Goal: Complete application form

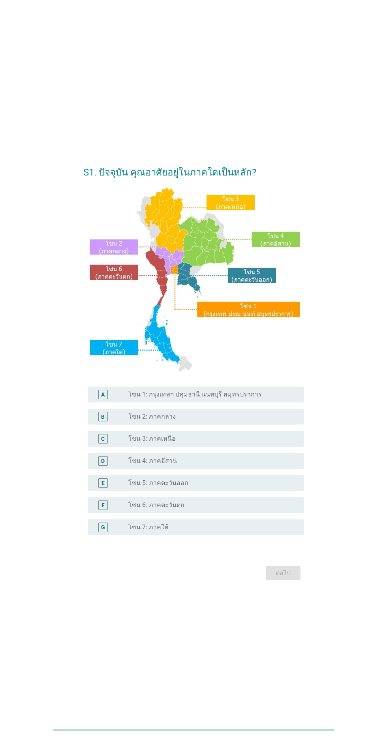
click at [272, 443] on div "radio_button_unchecked โซน 3: ภาคเหนือ" at bounding box center [209, 439] width 163 height 8
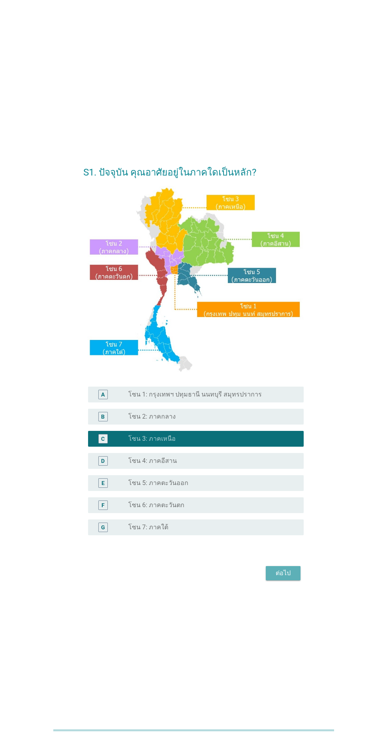
click at [285, 580] on button "ต่อไป" at bounding box center [283, 573] width 35 height 14
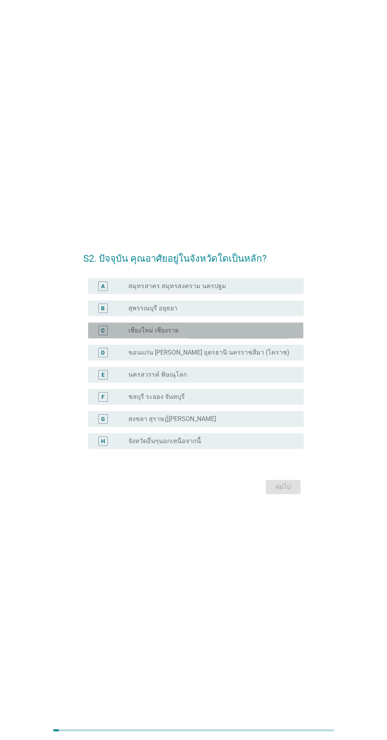
click at [278, 334] on div "radio_button_unchecked เชียงใหม่ เชียงราย" at bounding box center [209, 331] width 163 height 8
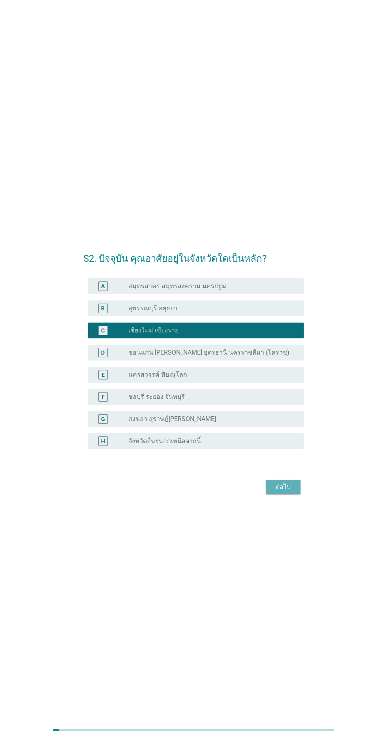
click at [298, 494] on button "ต่อไป" at bounding box center [283, 487] width 35 height 14
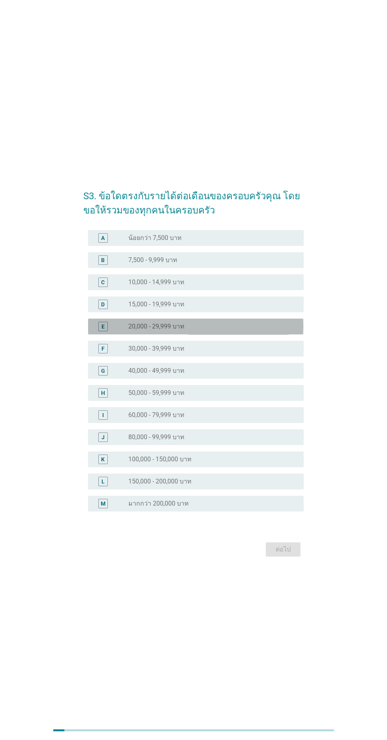
click at [292, 334] on div "E radio_button_unchecked 20,000 - 29,999 บาท" at bounding box center [195, 327] width 215 height 16
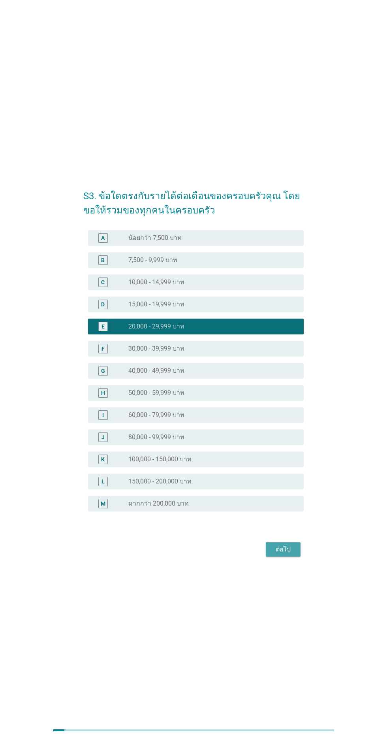
click at [289, 554] on div "ต่อไป" at bounding box center [283, 549] width 22 height 9
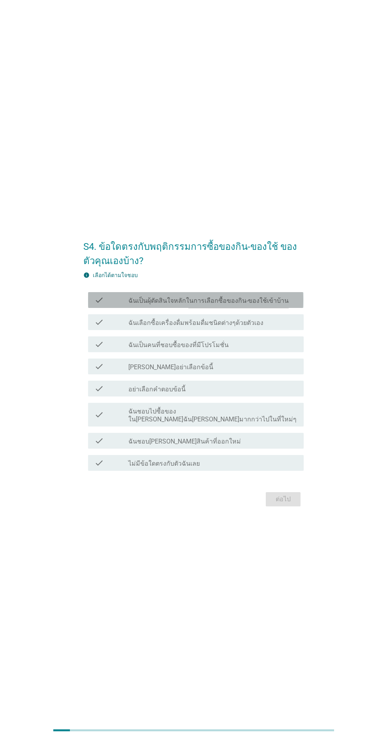
click at [282, 305] on label "ฉันเป็นผุ้ตัดสินใจหลักในการเลือกซื้อของกิน-ของใช้เข้าบ้าน" at bounding box center [208, 301] width 161 height 8
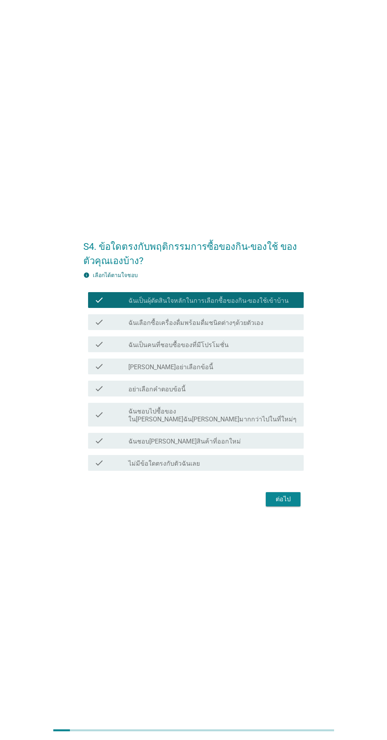
click at [285, 327] on div "check_box_outline_blank ฉันเลือกซื้อเครื่องดื่มพร้อมดื่มชนิดต่างๆด้วยตัวเอง" at bounding box center [212, 321] width 169 height 9
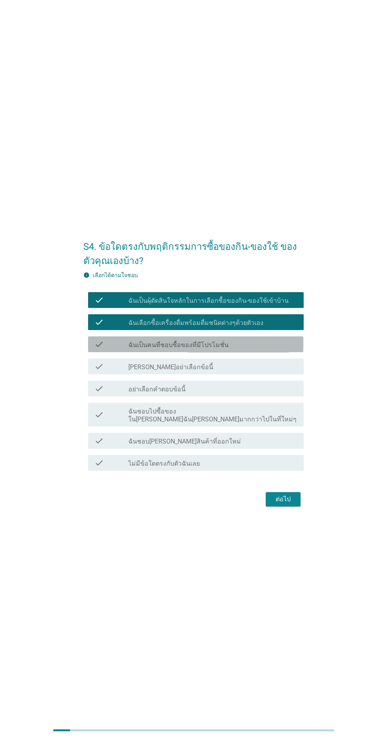
click at [289, 349] on div "check_box_outline_blank ฉันเป็นคนที่ชอบซื้อของที่มีโปรโมชั่น" at bounding box center [212, 344] width 169 height 9
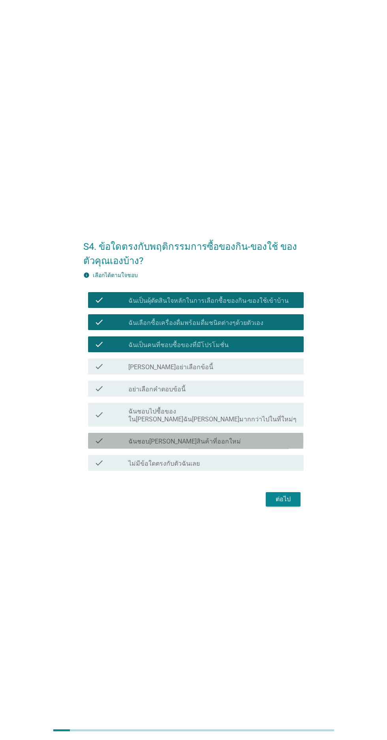
click at [287, 446] on div "check_box_outline_blank ฉันชอบ[PERSON_NAME]สินค้าที่ออกใหม่" at bounding box center [212, 440] width 169 height 9
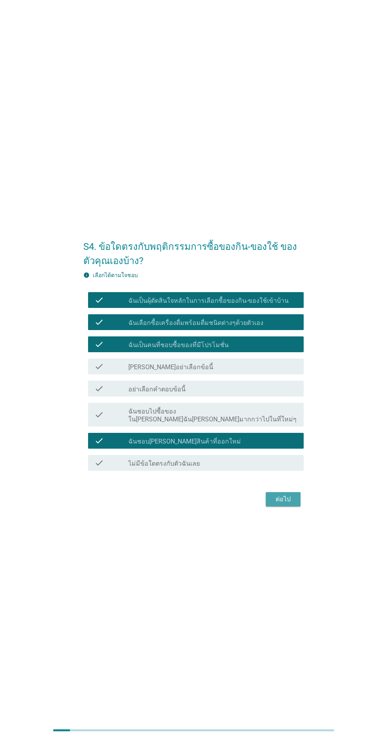
click at [297, 506] on button "ต่อไป" at bounding box center [283, 499] width 35 height 14
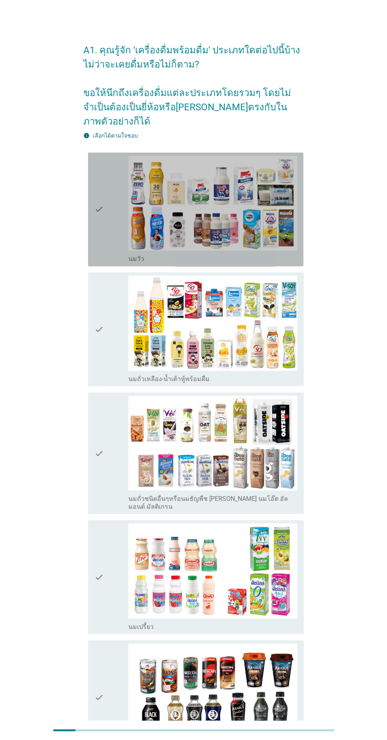
click at [101, 215] on icon "check" at bounding box center [98, 210] width 9 height 108
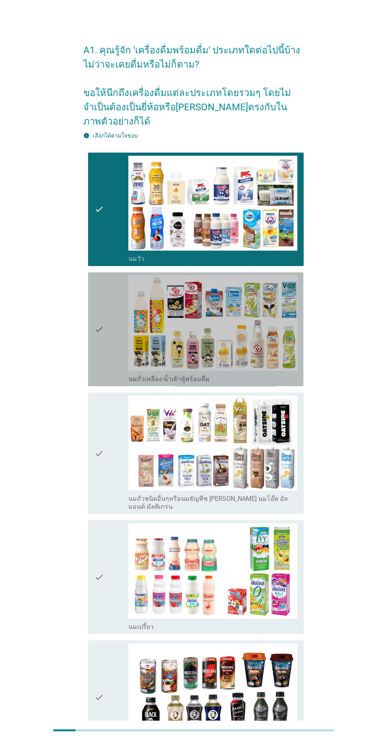
click at [105, 320] on div "check" at bounding box center [111, 330] width 34 height 108
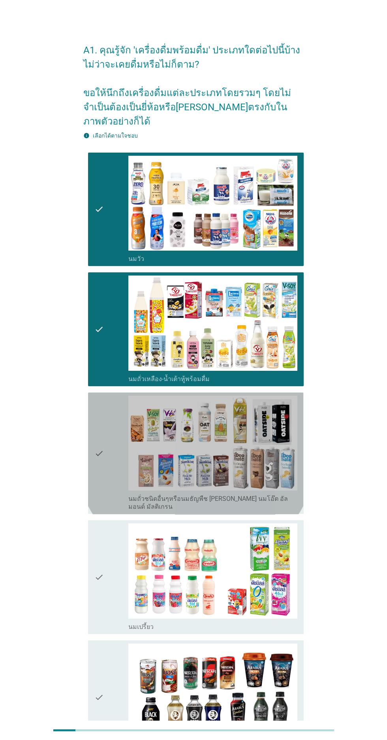
click at [98, 468] on icon "check" at bounding box center [98, 453] width 9 height 115
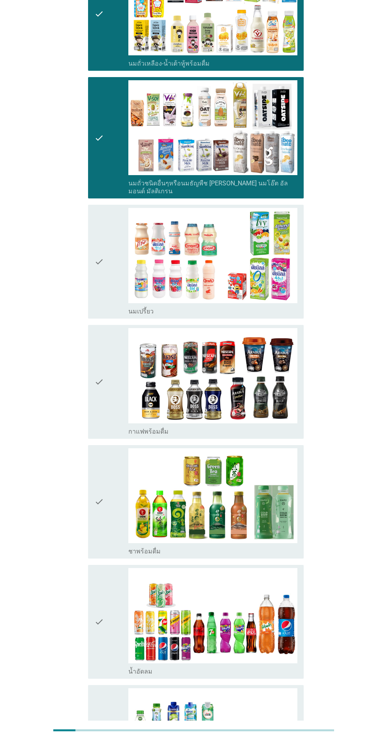
scroll to position [333, 0]
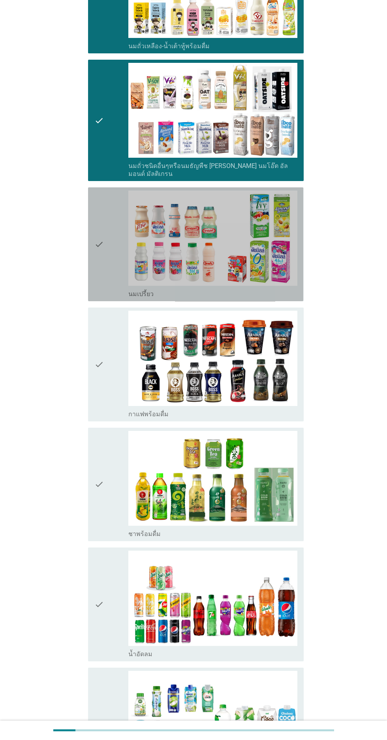
click at [97, 264] on icon "check" at bounding box center [98, 245] width 9 height 108
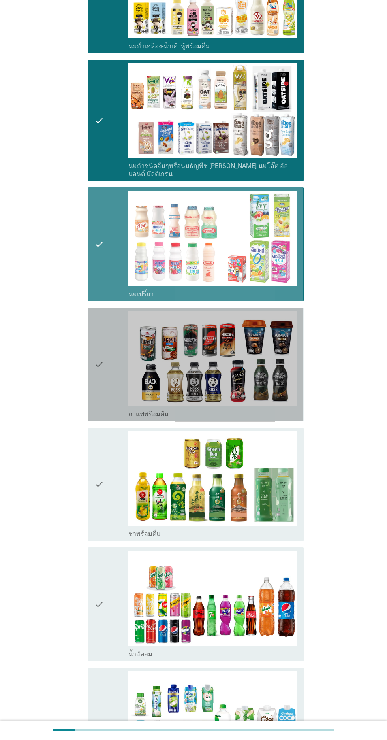
click at [97, 368] on icon "check" at bounding box center [98, 365] width 9 height 108
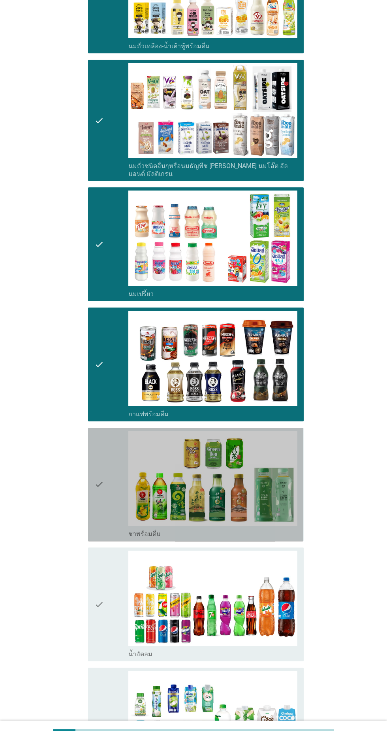
click at [108, 481] on div "check" at bounding box center [111, 485] width 34 height 108
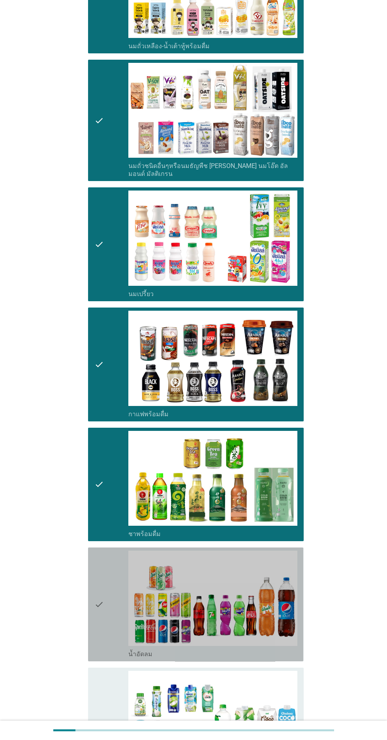
click at [104, 591] on div "check" at bounding box center [111, 605] width 34 height 108
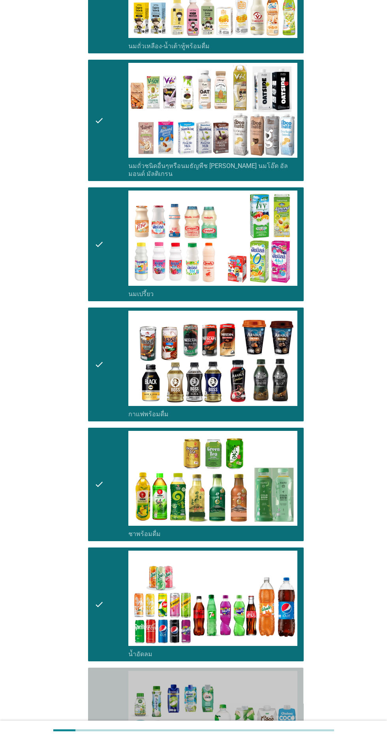
click at [111, 714] on div "check" at bounding box center [111, 725] width 34 height 108
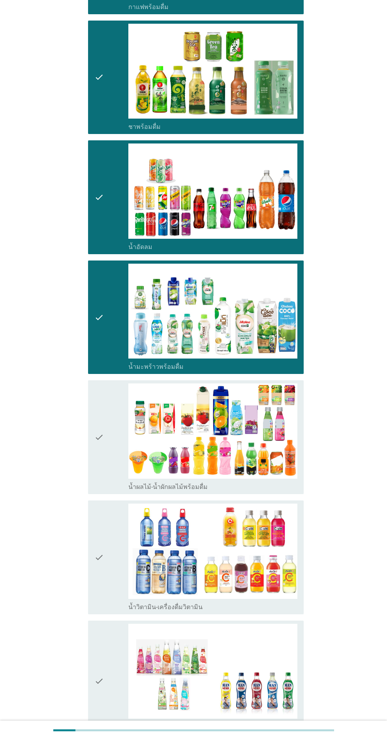
scroll to position [742, 0]
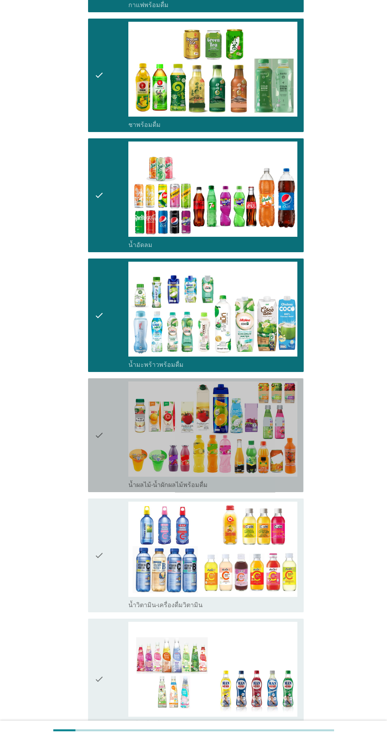
click at [105, 423] on div "check" at bounding box center [111, 435] width 34 height 108
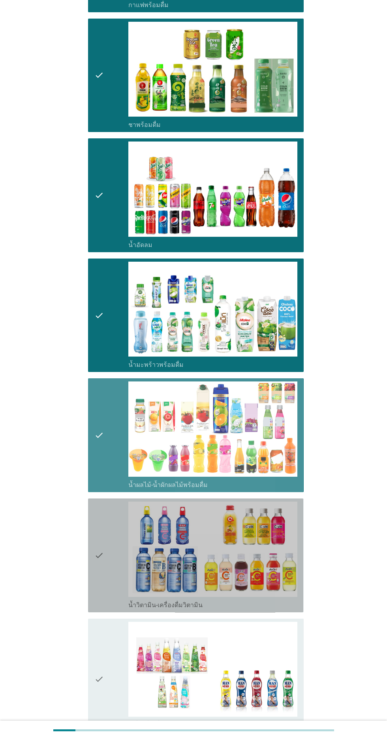
click at [100, 544] on icon "check" at bounding box center [98, 556] width 9 height 108
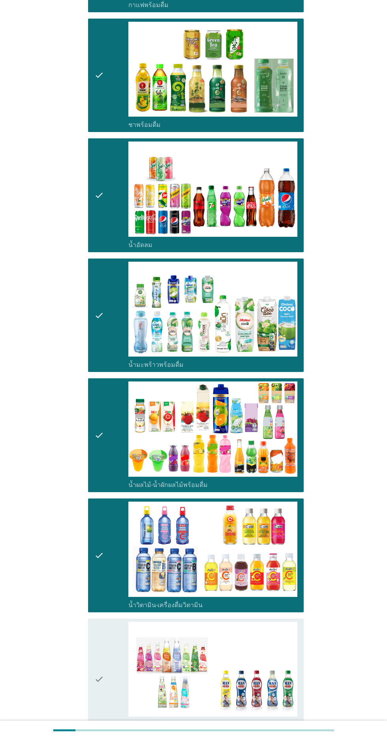
click at [108, 656] on div "check" at bounding box center [111, 679] width 34 height 115
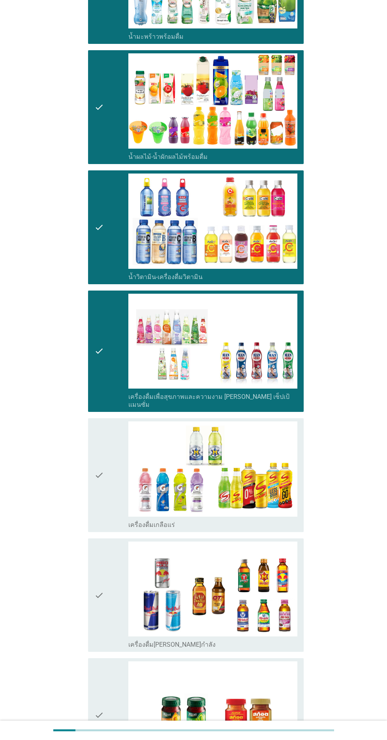
scroll to position [1138, 0]
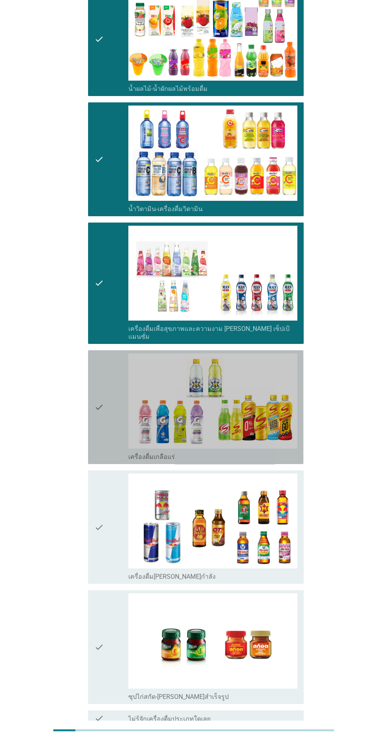
click at [97, 396] on icon "check" at bounding box center [98, 407] width 9 height 108
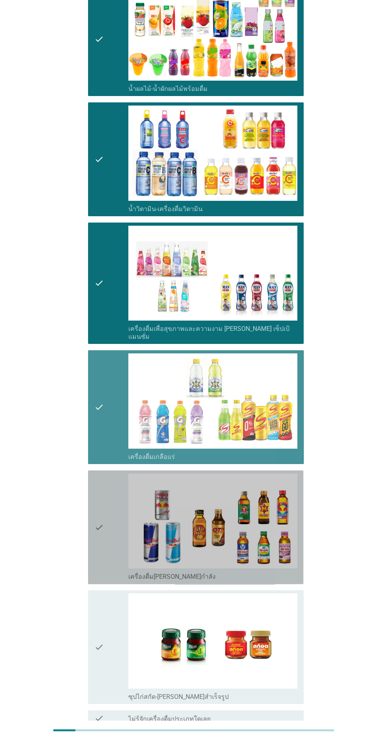
click at [93, 503] on div "check check_box_outline_blank เครื่องดื่ม[PERSON_NAME]กำลัง" at bounding box center [195, 527] width 215 height 114
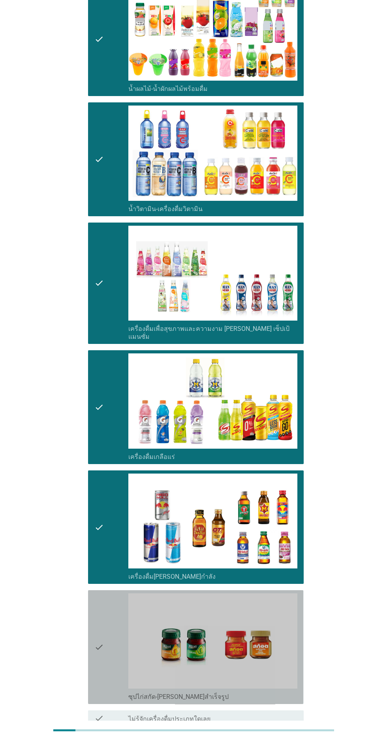
click at [99, 619] on icon "check" at bounding box center [98, 647] width 9 height 108
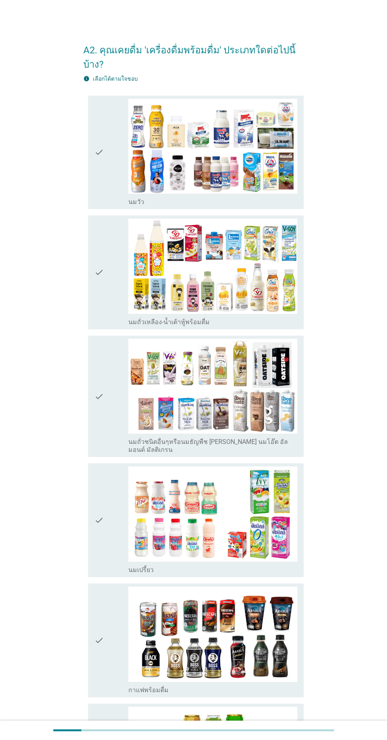
click at [105, 184] on div "check" at bounding box center [111, 153] width 34 height 108
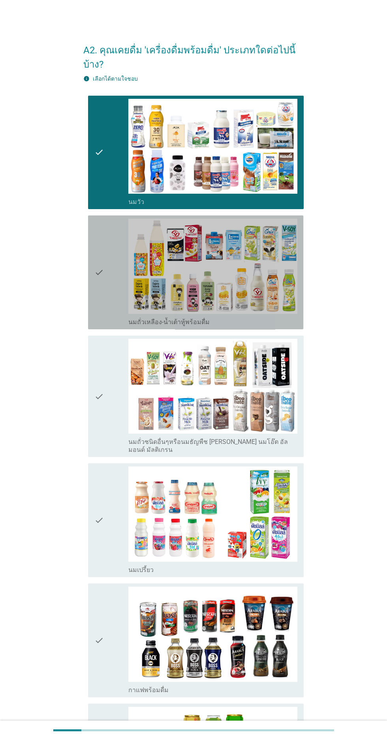
click at [93, 296] on div "check check_box_outline_blank นมถั่วเหลือง-น้ำเต้าหู้พร้อมดื่ม" at bounding box center [195, 272] width 215 height 114
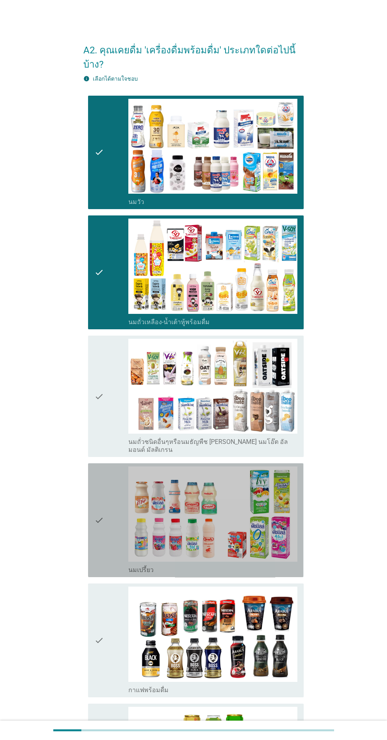
click at [103, 553] on icon "check" at bounding box center [98, 520] width 9 height 108
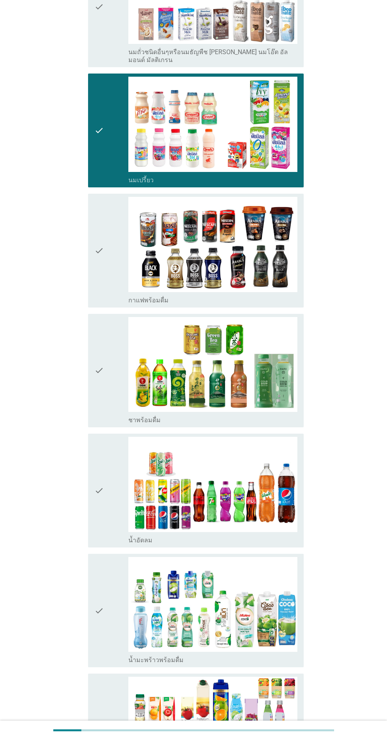
scroll to position [432, 0]
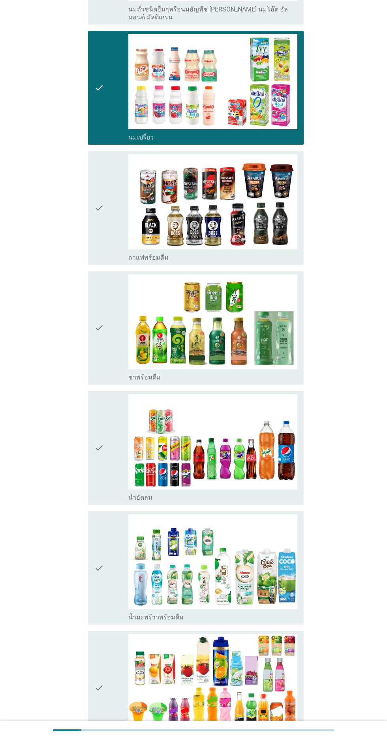
click at [103, 317] on icon "check" at bounding box center [98, 328] width 9 height 108
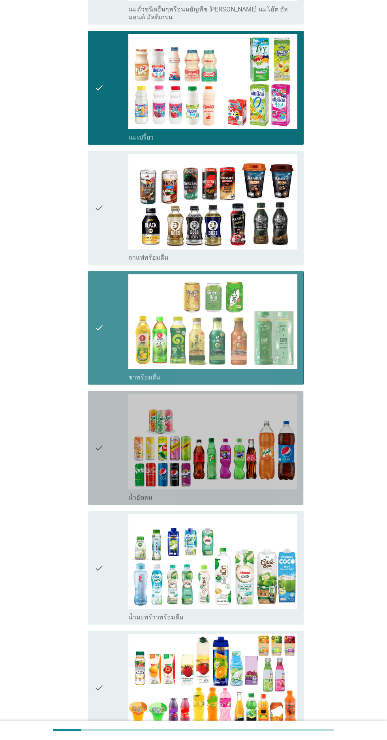
click at [101, 442] on icon "check" at bounding box center [98, 448] width 9 height 108
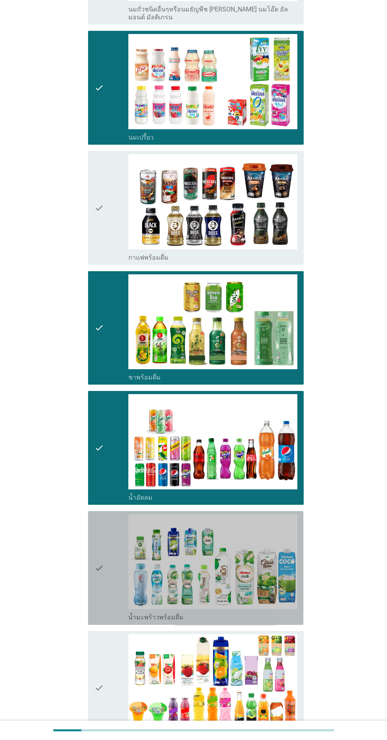
click at [98, 574] on icon "check" at bounding box center [98, 568] width 9 height 108
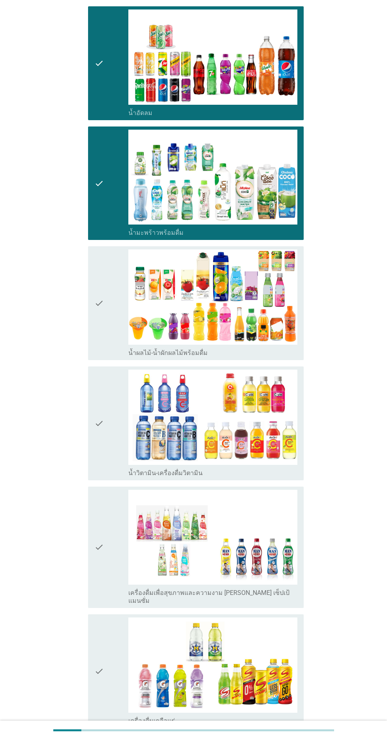
scroll to position [844, 0]
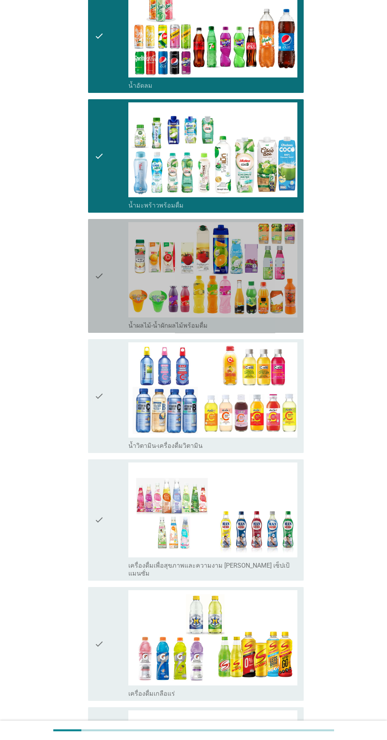
click at [97, 285] on icon "check" at bounding box center [98, 276] width 9 height 108
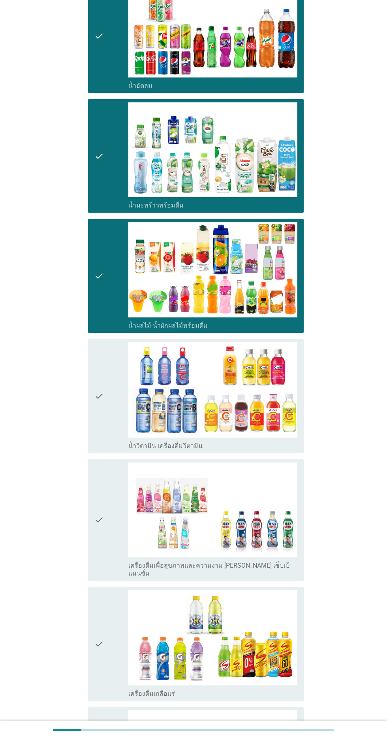
click at [98, 417] on icon "check" at bounding box center [98, 396] width 9 height 108
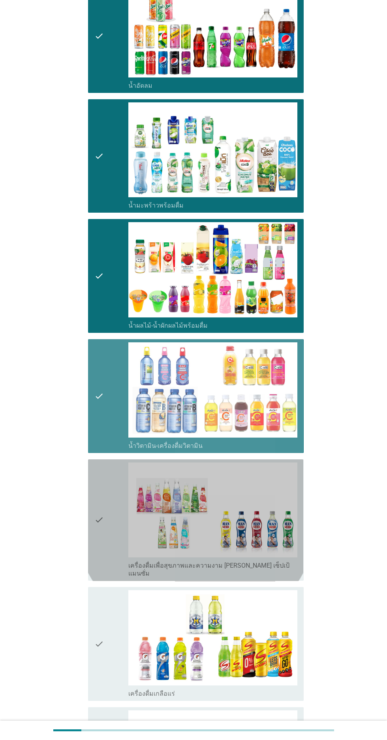
click at [99, 508] on icon "check" at bounding box center [98, 520] width 9 height 115
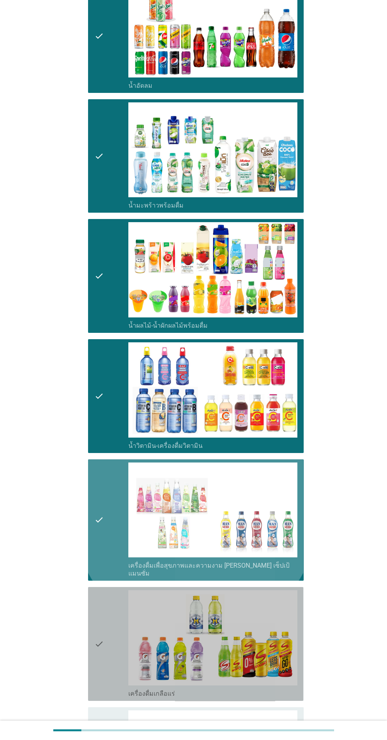
click at [107, 609] on div "check" at bounding box center [111, 644] width 34 height 108
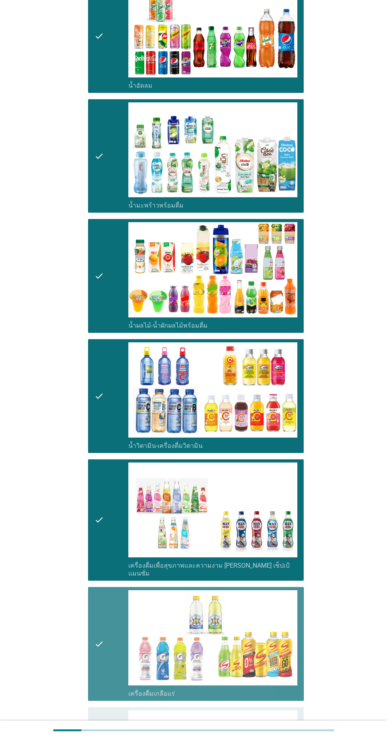
click at [88, 644] on div "check check_box_outline_blank เครื่องดื่มเกลือแร่" at bounding box center [195, 644] width 215 height 114
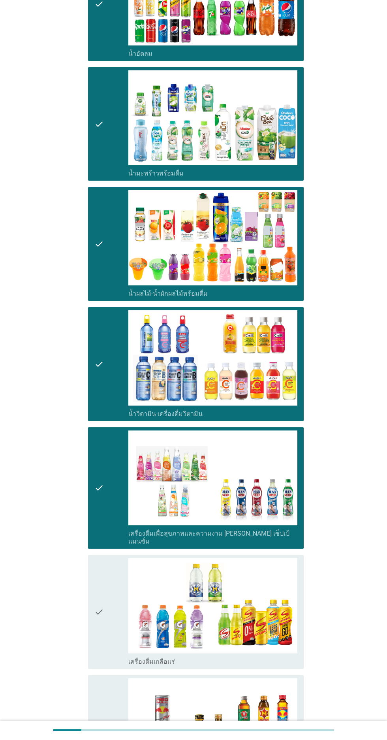
scroll to position [1081, 0]
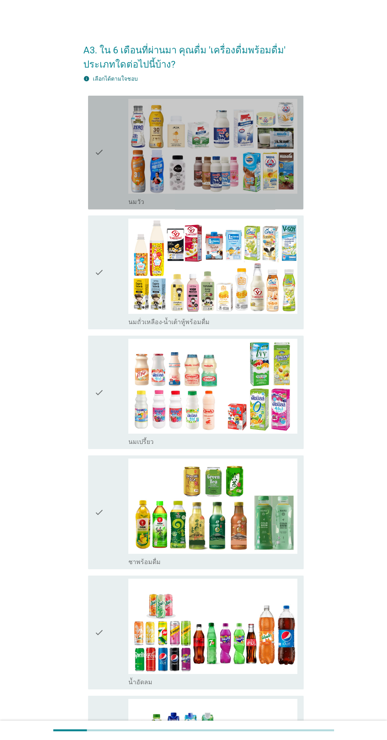
click at [89, 164] on div "check check_box_outline_blank [PERSON_NAME]" at bounding box center [195, 153] width 215 height 114
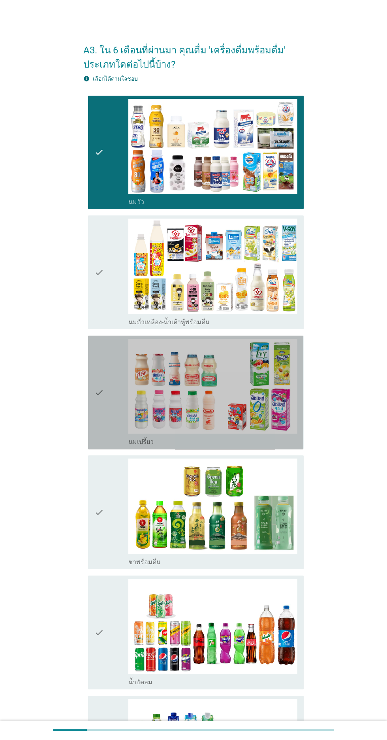
click at [102, 421] on icon "check" at bounding box center [98, 393] width 9 height 108
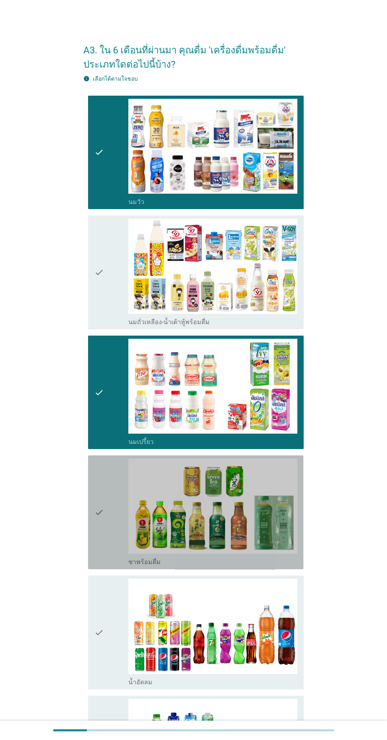
click at [97, 536] on icon "check" at bounding box center [98, 513] width 9 height 108
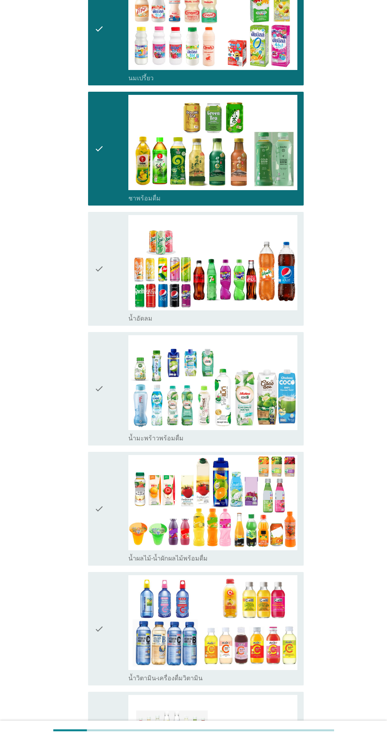
scroll to position [379, 0]
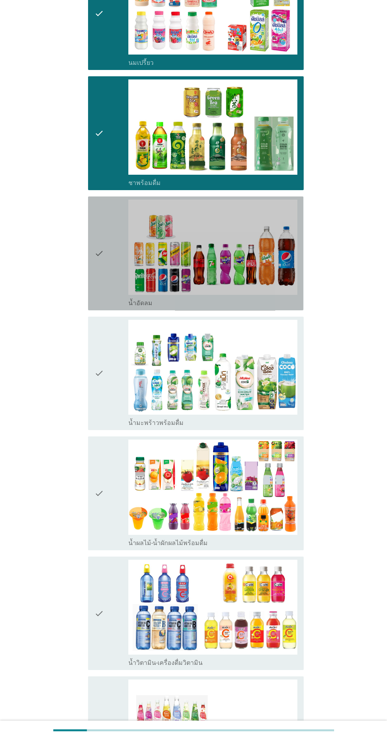
click at [108, 266] on div "check" at bounding box center [111, 254] width 34 height 108
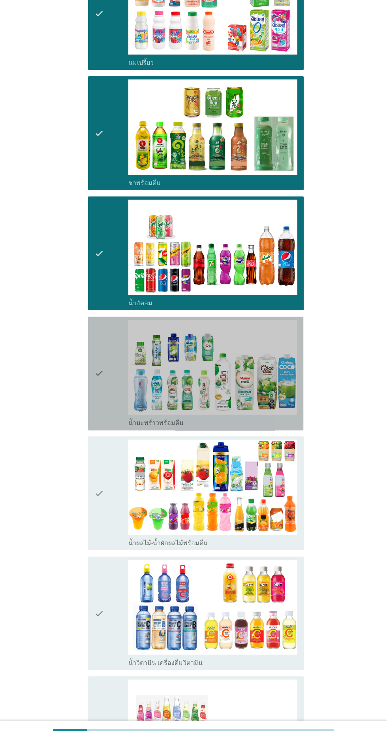
click at [96, 368] on icon "check" at bounding box center [98, 374] width 9 height 108
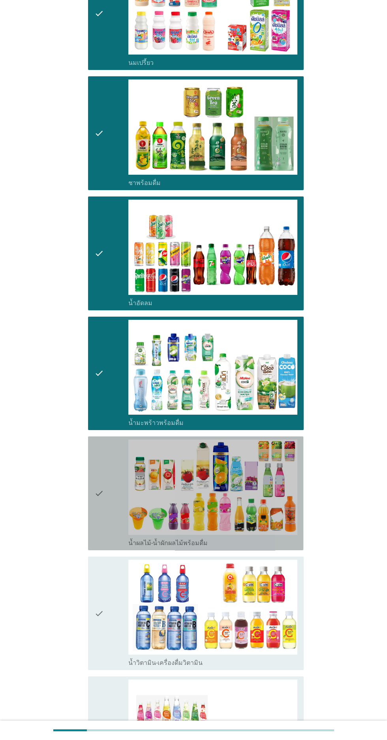
click at [99, 481] on icon "check" at bounding box center [98, 494] width 9 height 108
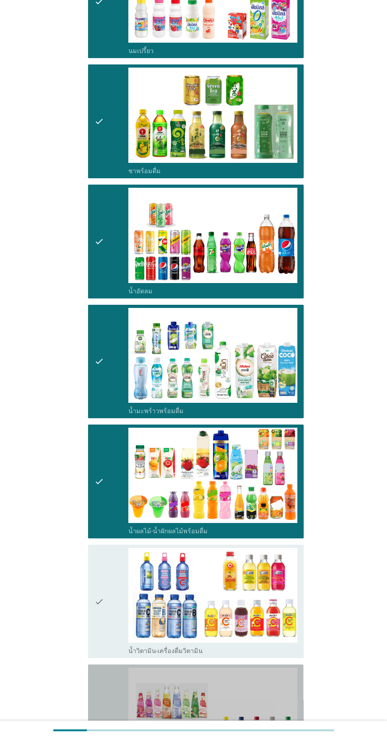
scroll to position [482, 0]
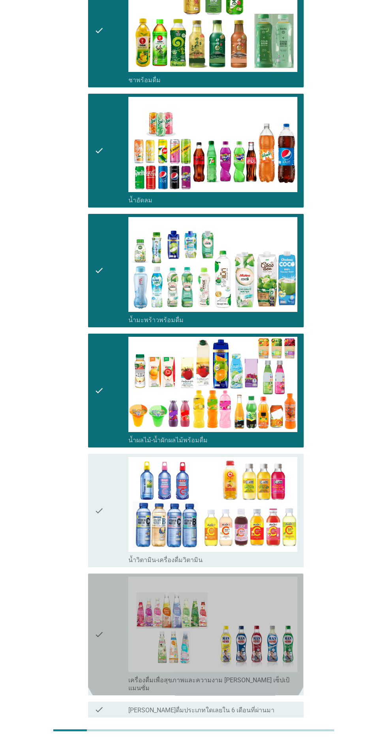
click at [105, 650] on div "check" at bounding box center [111, 634] width 34 height 115
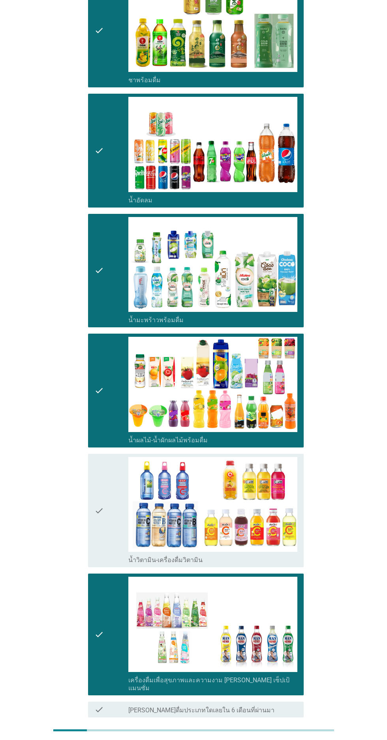
click at [293, 740] on div "ต่อไป" at bounding box center [283, 745] width 22 height 9
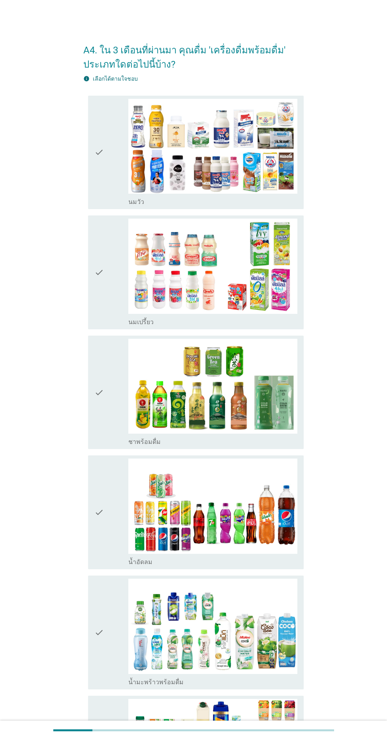
click at [100, 394] on icon "check" at bounding box center [98, 393] width 9 height 108
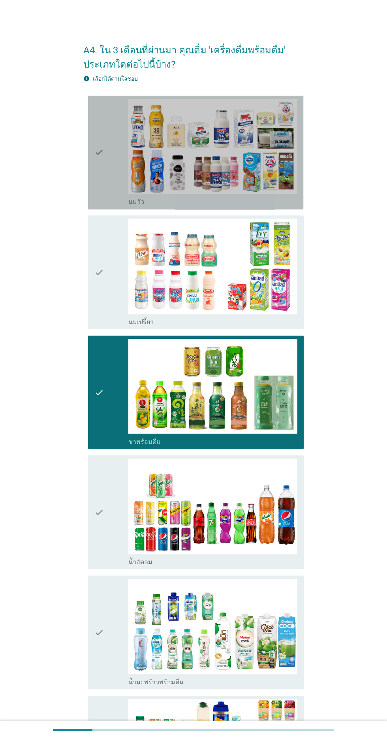
click at [111, 188] on div "check" at bounding box center [111, 153] width 34 height 108
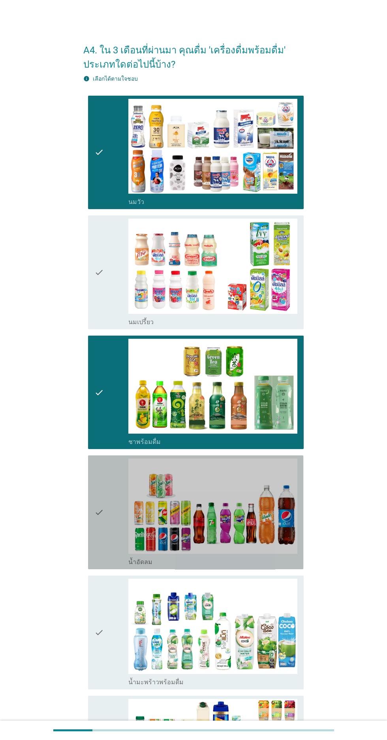
click at [100, 546] on icon "check" at bounding box center [98, 513] width 9 height 108
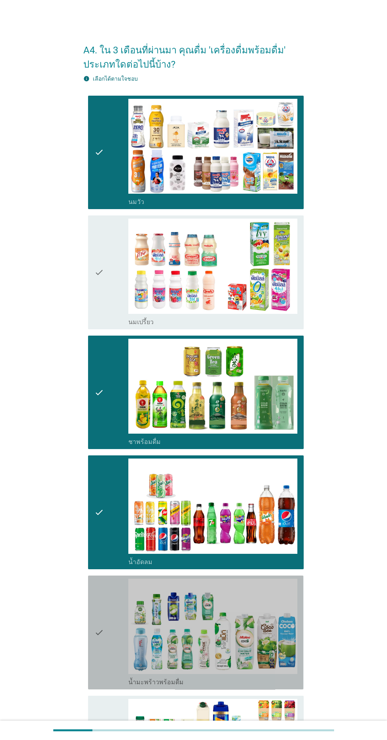
click at [106, 656] on div "check" at bounding box center [111, 633] width 34 height 108
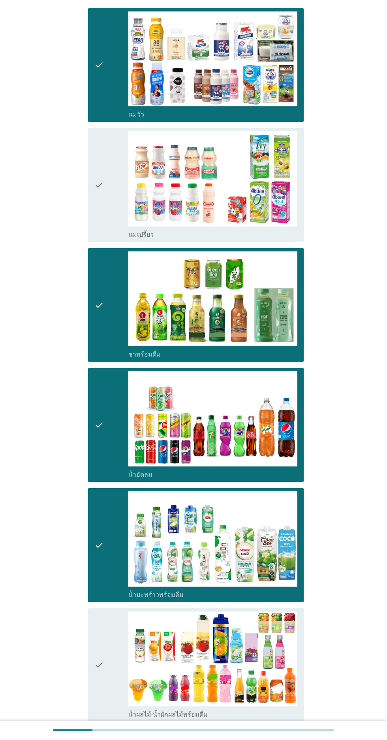
scroll to position [242, 0]
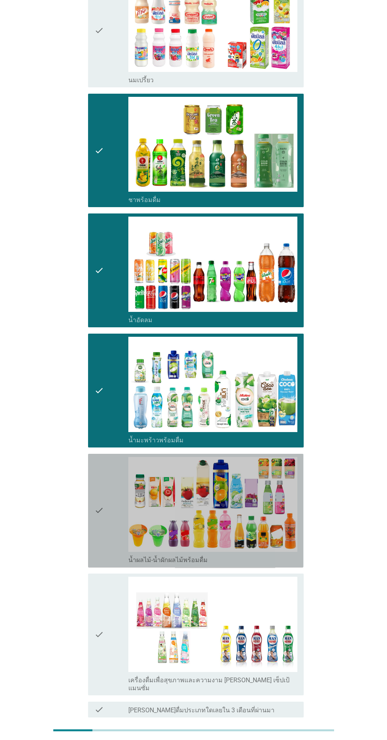
click at [98, 537] on icon "check" at bounding box center [98, 511] width 9 height 108
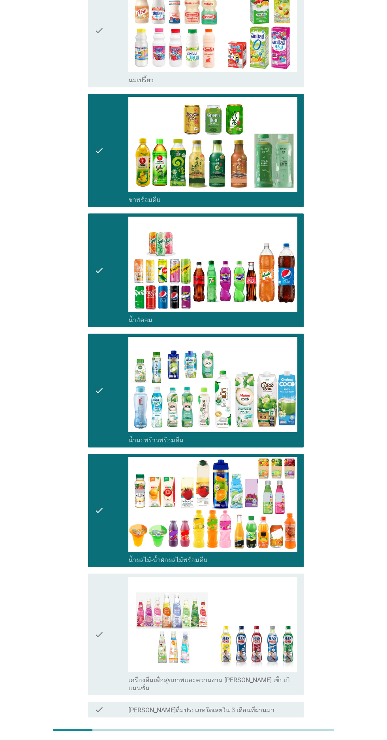
click at [286, 740] on button "ต่อไป" at bounding box center [283, 746] width 35 height 14
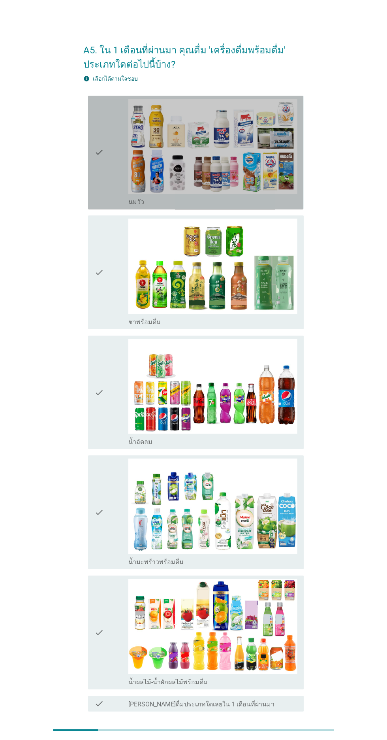
click at [106, 187] on div "check" at bounding box center [111, 153] width 34 height 108
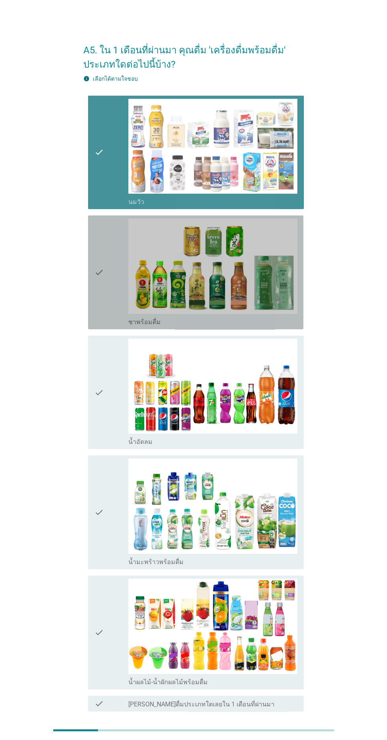
click at [100, 280] on icon "check" at bounding box center [98, 273] width 9 height 108
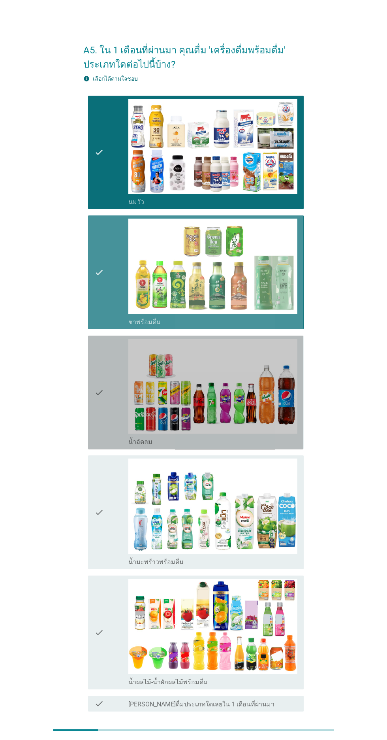
click at [103, 386] on icon "check" at bounding box center [98, 393] width 9 height 108
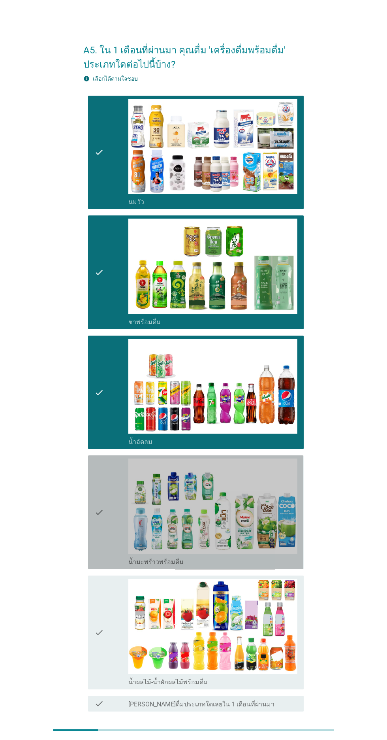
click at [92, 485] on div "check check_box น้ำมะพร้าวพร้อมดื่ม" at bounding box center [195, 512] width 215 height 114
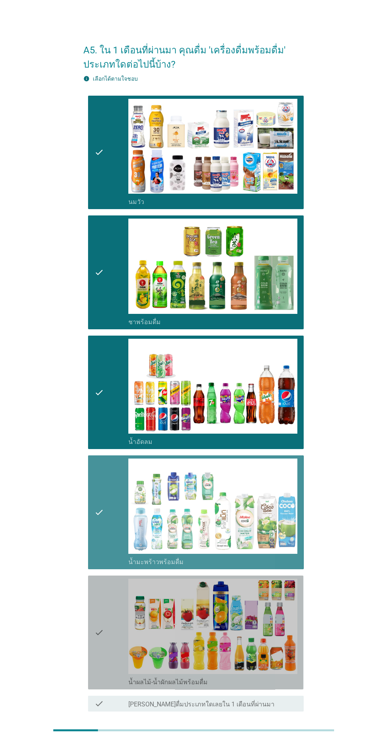
click at [98, 614] on icon "check" at bounding box center [98, 633] width 9 height 108
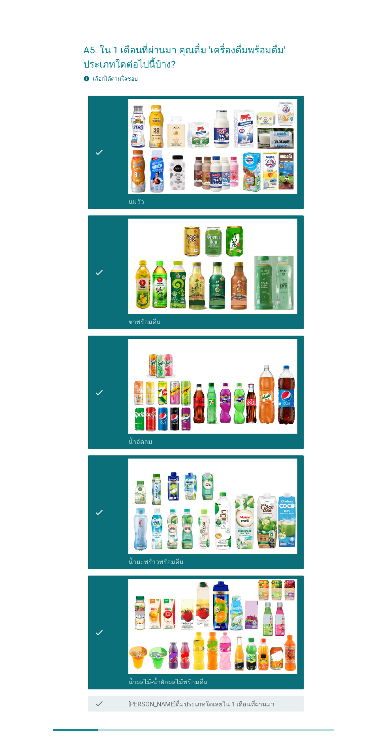
click at [293, 740] on div "ต่อไป" at bounding box center [283, 739] width 22 height 9
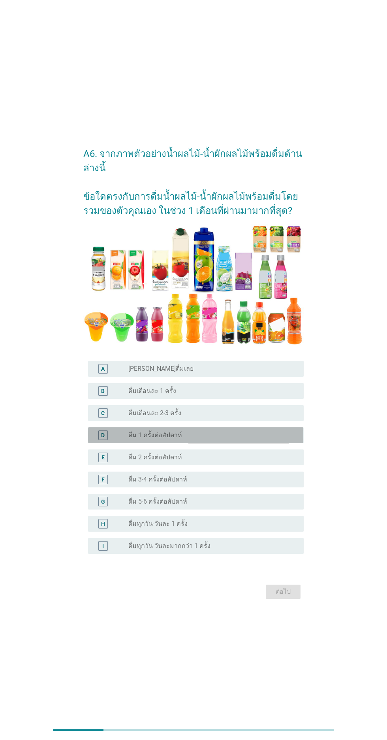
click at [259, 439] on div "radio_button_unchecked ดื่ม 1 ครั้งต่อสัปดาห์" at bounding box center [209, 435] width 163 height 8
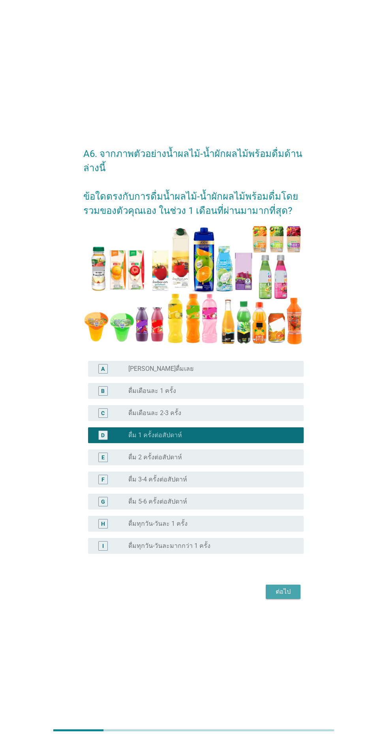
click at [295, 599] on button "ต่อไป" at bounding box center [283, 592] width 35 height 14
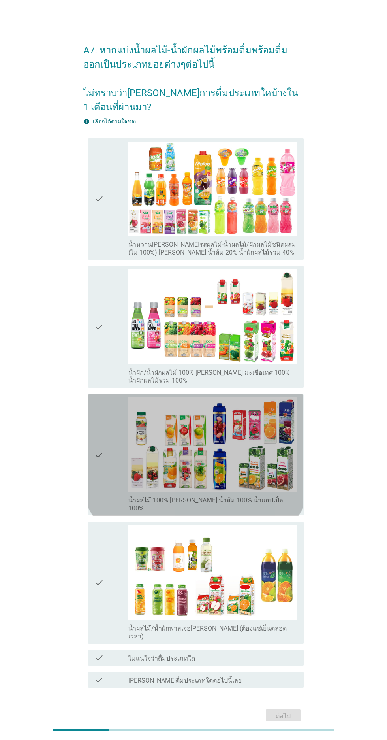
click at [107, 485] on div "check" at bounding box center [111, 454] width 34 height 115
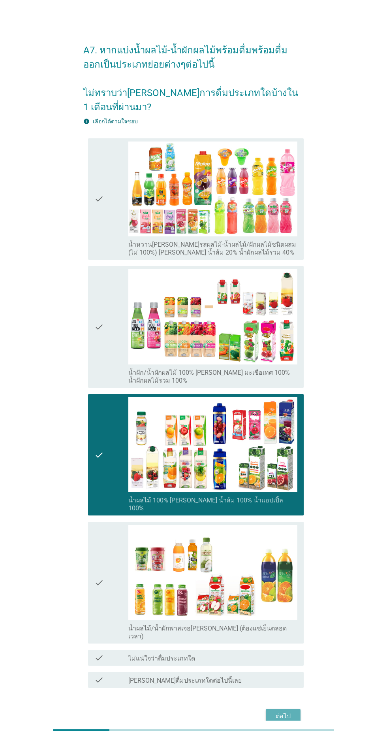
click at [287, 721] on div "ต่อไป" at bounding box center [283, 716] width 22 height 9
